Goal: Task Accomplishment & Management: Complete application form

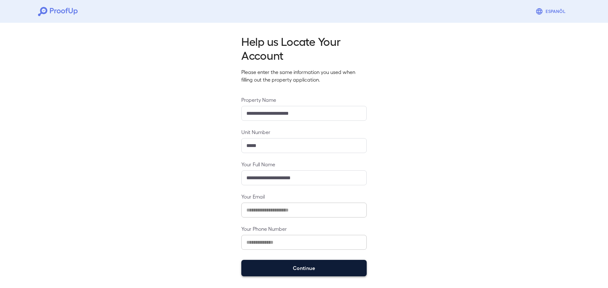
click at [292, 268] on button "Continue" at bounding box center [303, 268] width 125 height 16
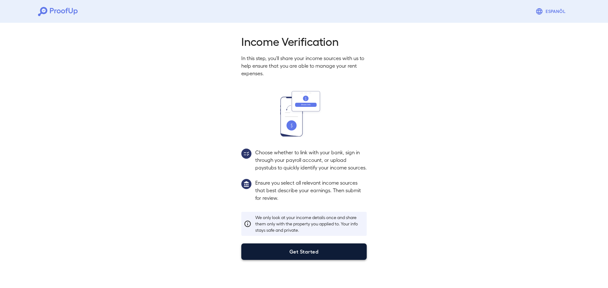
click at [311, 258] on button "Get Started" at bounding box center [303, 252] width 125 height 16
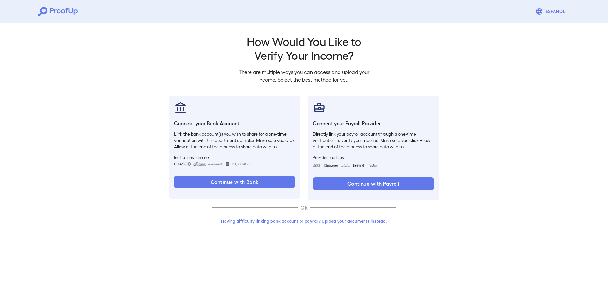
click at [316, 222] on button "Having difficulty linking bank account or payroll? Upload your documents instea…" at bounding box center [304, 221] width 185 height 11
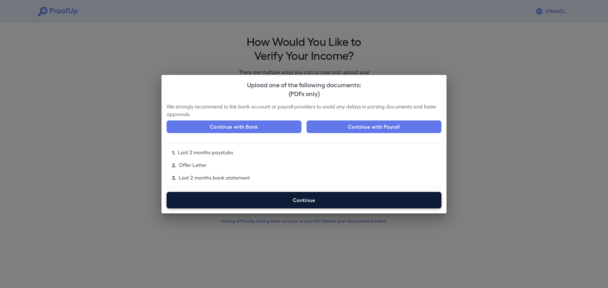
click at [309, 193] on label "Continue" at bounding box center [304, 200] width 275 height 16
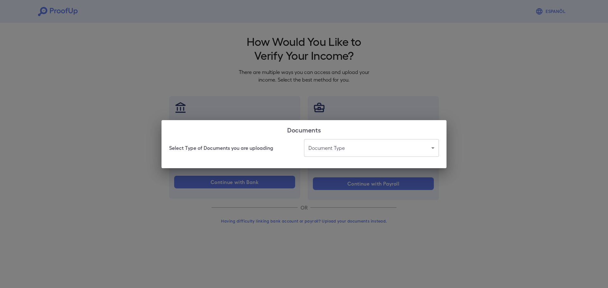
click at [341, 148] on body "Espanõl Go back How Would You Like to Verify Your Income? There are multiple wa…" at bounding box center [304, 121] width 608 height 242
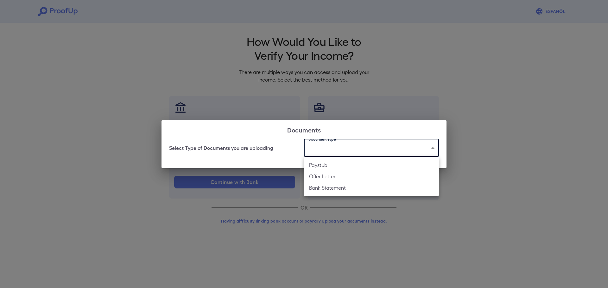
click at [333, 165] on li "Paystub" at bounding box center [371, 165] width 135 height 11
type input "*******"
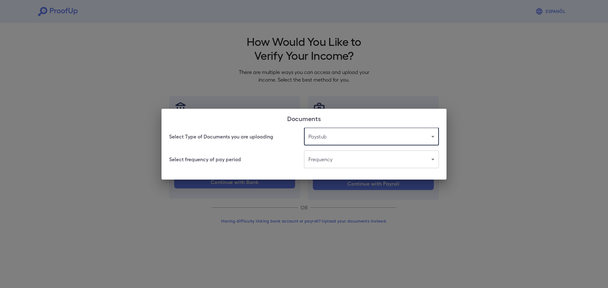
click at [343, 162] on body "Espanõl Go back How Would You Like to Verify Your Income? There are multiple wa…" at bounding box center [304, 121] width 608 height 242
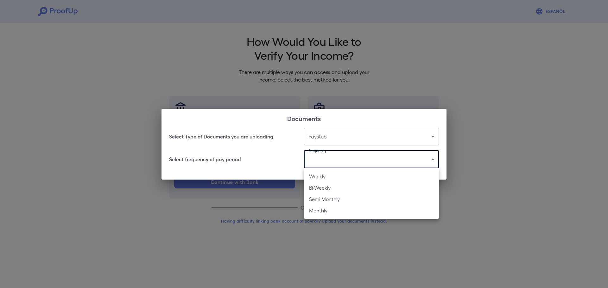
click at [329, 189] on li "Bi-Weekly" at bounding box center [371, 187] width 135 height 11
type input "*********"
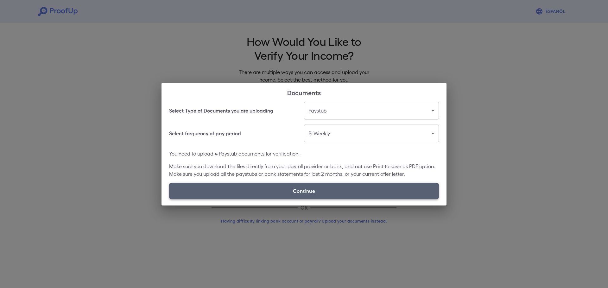
click at [316, 191] on label "Continue" at bounding box center [304, 191] width 270 height 16
click at [169, 199] on input "Continue" at bounding box center [169, 199] width 0 height 0
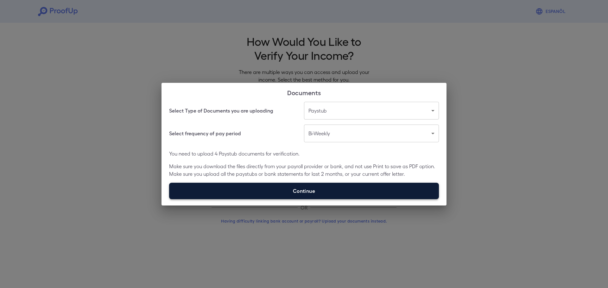
type input "**********"
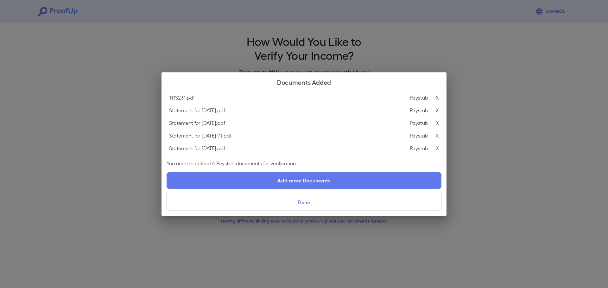
click at [318, 202] on button "Done" at bounding box center [304, 202] width 275 height 17
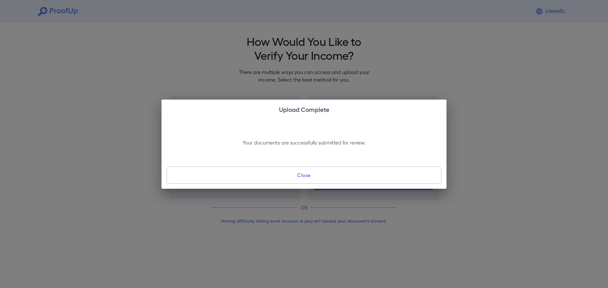
click at [303, 166] on div "Your documents are successfully submitted for review. Close" at bounding box center [304, 154] width 285 height 70
click at [297, 174] on button "Close" at bounding box center [304, 175] width 275 height 17
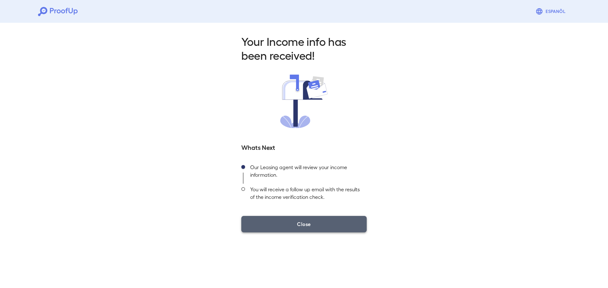
click at [314, 228] on button "Close" at bounding box center [303, 224] width 125 height 16
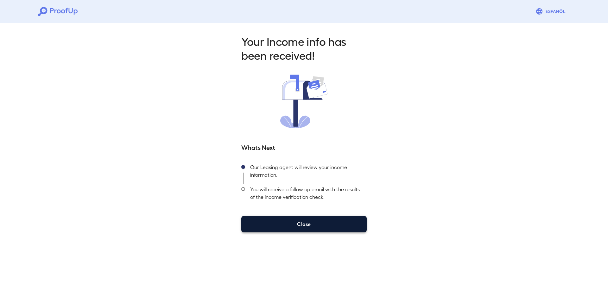
click at [333, 227] on button "Close" at bounding box center [303, 224] width 125 height 16
